Goal: Navigation & Orientation: Find specific page/section

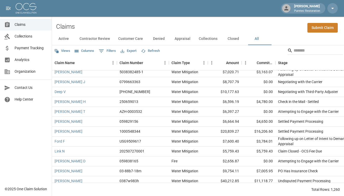
scroll to position [149, 0]
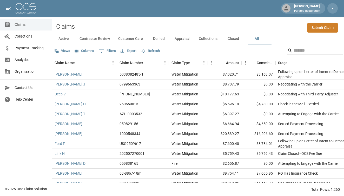
click at [67, 39] on button "Active" at bounding box center [63, 39] width 23 height 12
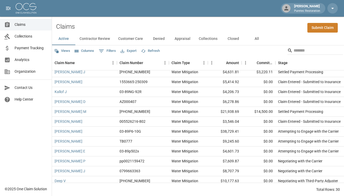
scroll to position [55, 0]
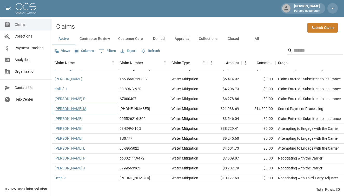
click at [65, 110] on link "[PERSON_NAME] M" at bounding box center [71, 108] width 32 height 5
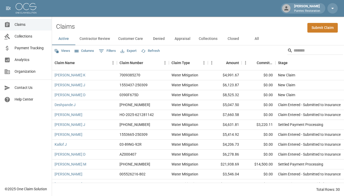
click at [109, 39] on button "Contractor Review" at bounding box center [94, 39] width 39 height 12
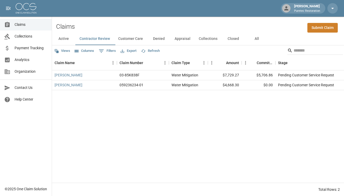
click at [133, 39] on button "Customer Care" at bounding box center [130, 39] width 33 height 12
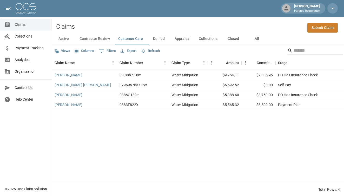
click at [165, 39] on button "Denied" at bounding box center [158, 39] width 23 height 12
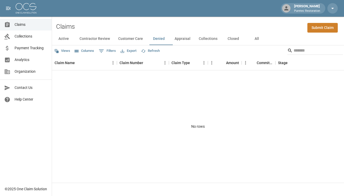
click at [178, 40] on button "Appraisal" at bounding box center [183, 39] width 24 height 12
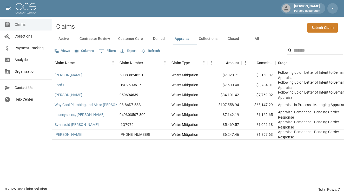
click at [214, 41] on button "Collections" at bounding box center [208, 39] width 27 height 12
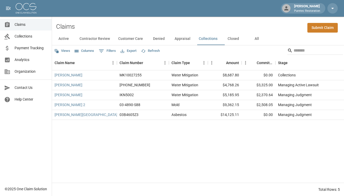
click at [236, 39] on button "Closed" at bounding box center [233, 39] width 23 height 12
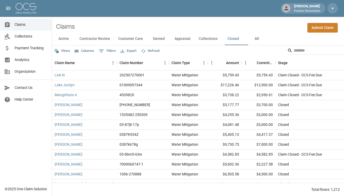
click at [68, 38] on button "Active" at bounding box center [63, 39] width 23 height 12
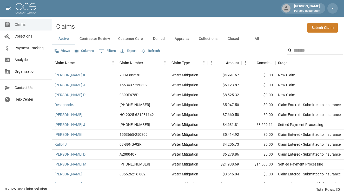
click at [20, 59] on span "Analytics" at bounding box center [31, 59] width 33 height 5
